Goal: Information Seeking & Learning: Learn about a topic

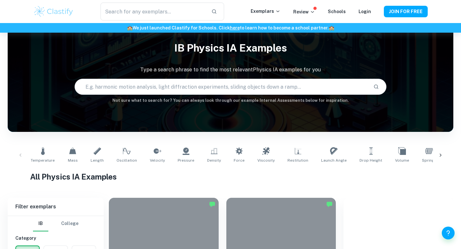
scroll to position [86, 0]
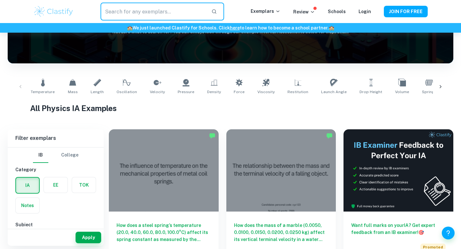
click at [177, 8] on input "text" at bounding box center [154, 12] width 106 height 18
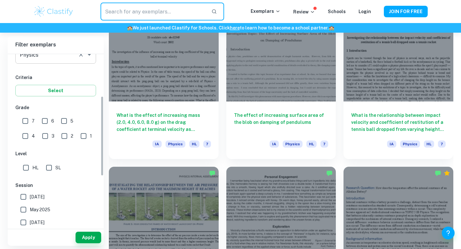
scroll to position [95, 0]
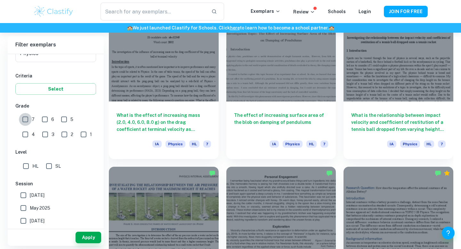
click at [31, 122] on input "7" at bounding box center [25, 119] width 13 height 13
checkbox input "true"
click at [45, 119] on input "6" at bounding box center [44, 119] width 13 height 13
checkbox input "true"
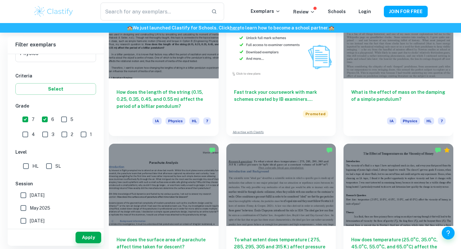
scroll to position [1291, 0]
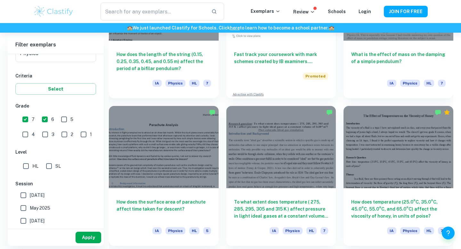
click at [82, 237] on button "Apply" at bounding box center [89, 238] width 26 height 12
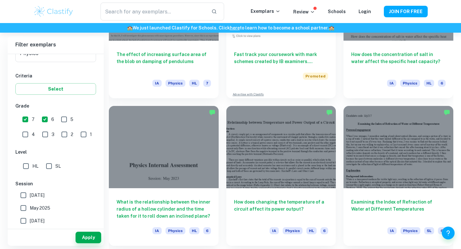
click at [26, 196] on input "[DATE]" at bounding box center [23, 195] width 13 height 13
checkbox input "true"
click at [47, 165] on input "SL" at bounding box center [49, 166] width 13 height 13
checkbox input "true"
click at [84, 241] on button "Apply" at bounding box center [89, 238] width 26 height 12
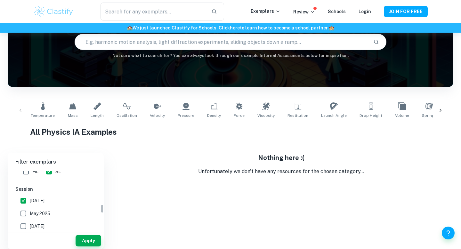
scroll to position [210, 0]
click at [25, 196] on input "[DATE]" at bounding box center [23, 197] width 13 height 13
checkbox input "false"
click at [84, 242] on button "Apply" at bounding box center [89, 241] width 26 height 12
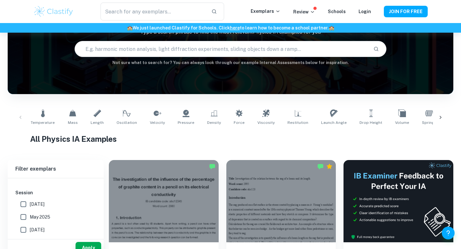
scroll to position [0, 0]
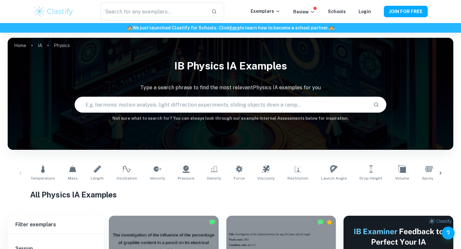
click at [159, 101] on input "text" at bounding box center [221, 105] width 293 height 18
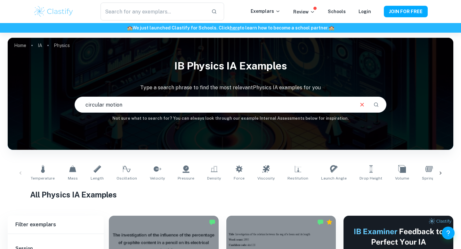
type input "circular motion"
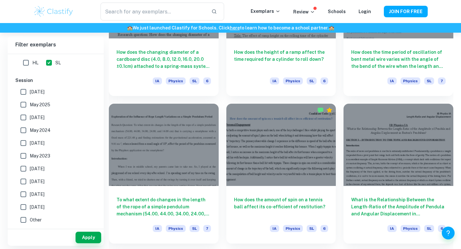
scroll to position [703, 0]
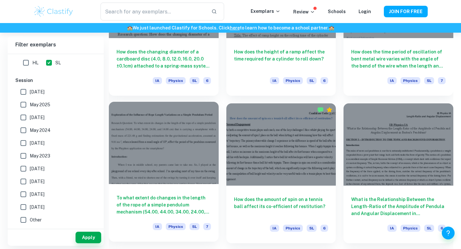
click at [152, 209] on h6 "To what extent do changes in the length of the rope of a simple pendulum mechan…" at bounding box center [164, 204] width 95 height 21
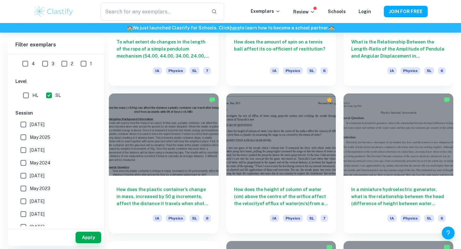
scroll to position [863, 0]
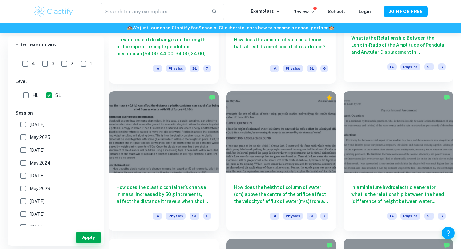
click at [387, 48] on h6 "What is the Relationship Between the Length-Ratio of the Amplitude of Pendula a…" at bounding box center [398, 45] width 95 height 21
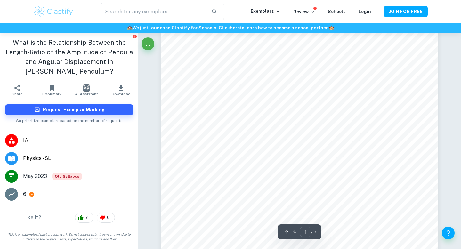
scroll to position [13, 0]
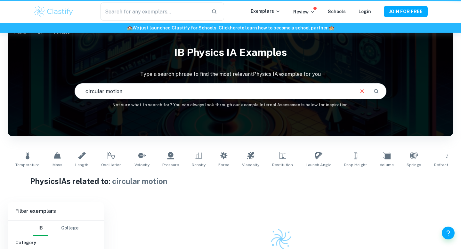
scroll to position [63, 0]
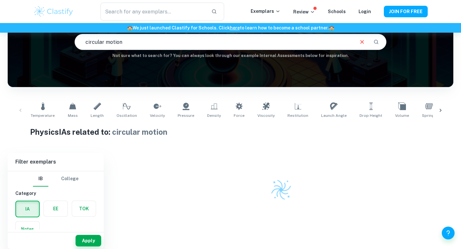
click at [210, 42] on input "circular motion" at bounding box center [214, 42] width 279 height 18
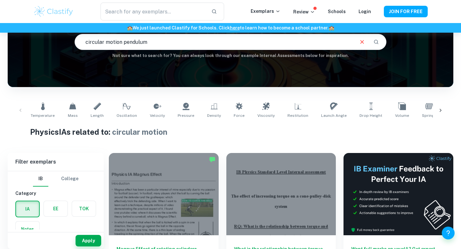
type input "circular motion pendulum"
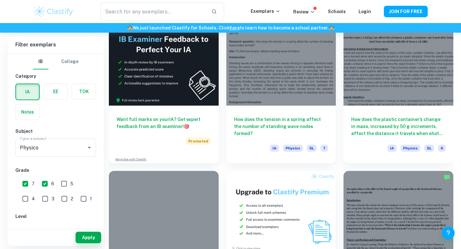
scroll to position [1080, 0]
